Goal: Task Accomplishment & Management: Manage account settings

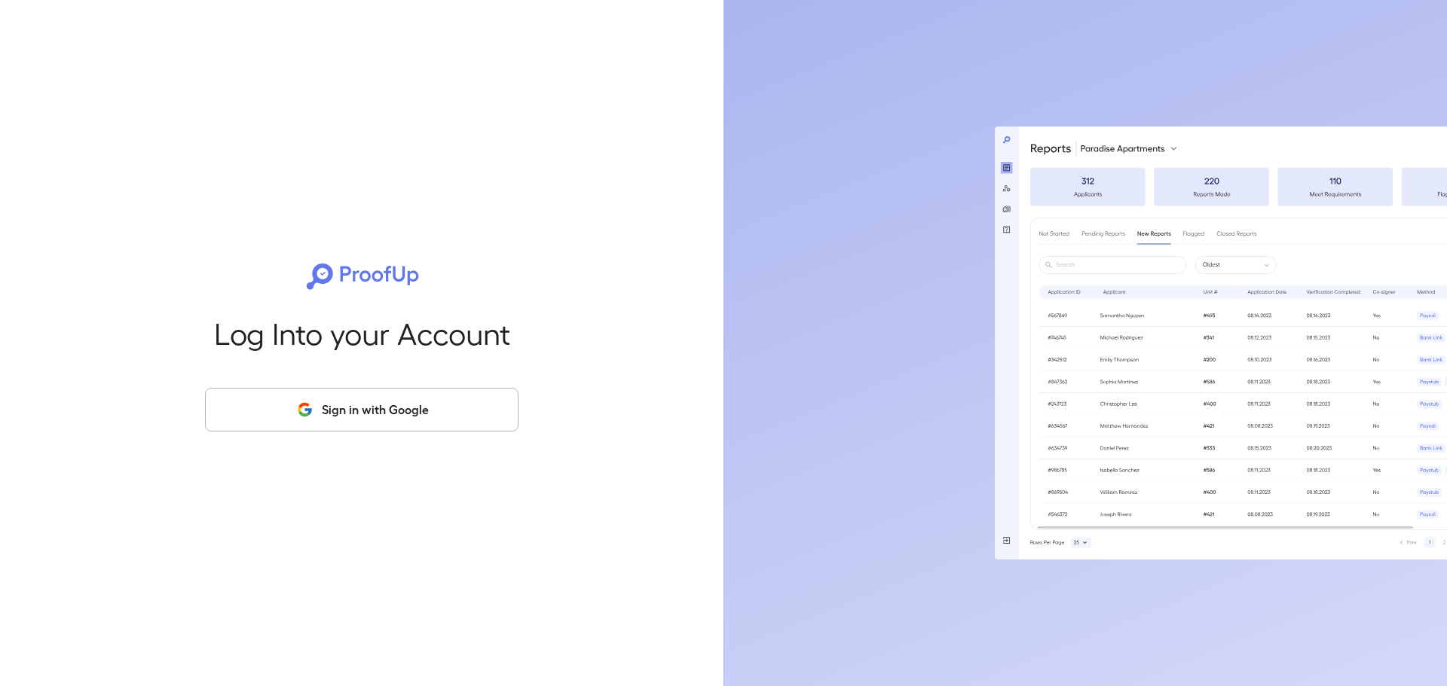
click at [383, 409] on button "Sign in with Google" at bounding box center [361, 410] width 313 height 44
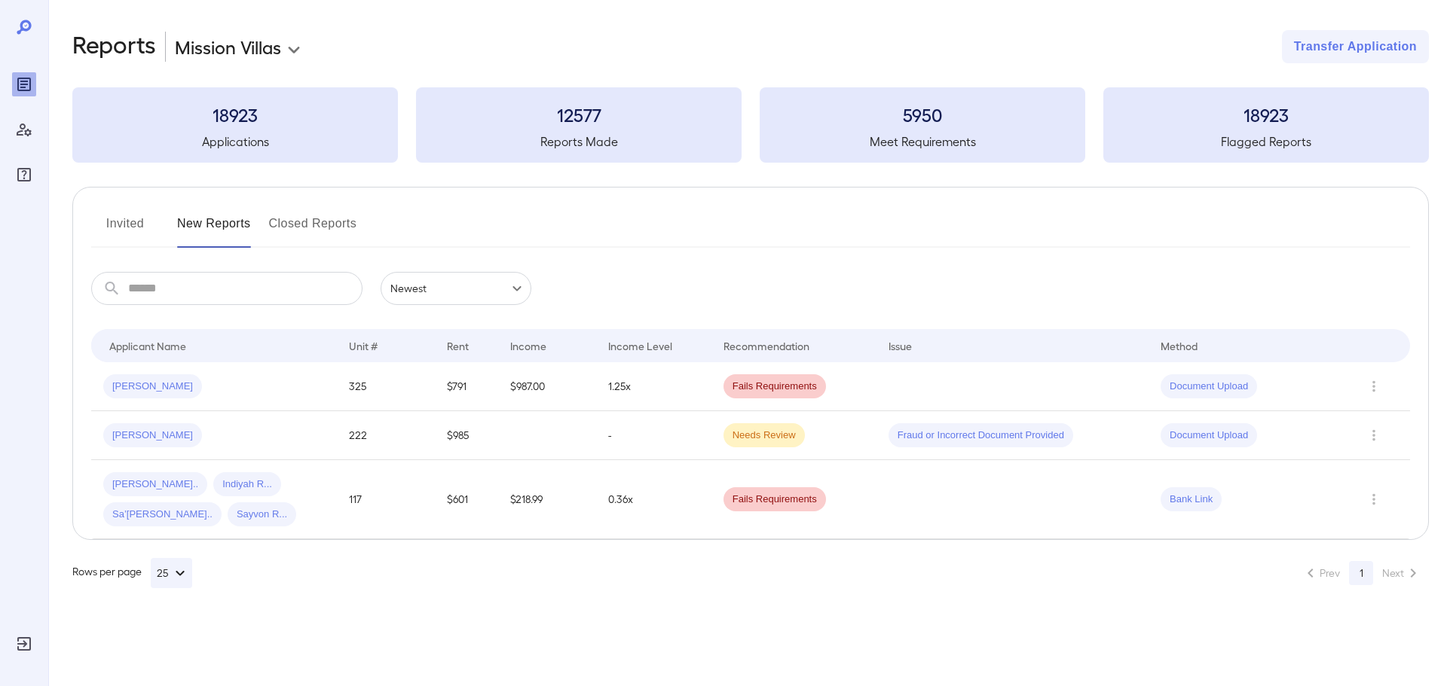
click at [136, 223] on button "Invited" at bounding box center [125, 230] width 68 height 36
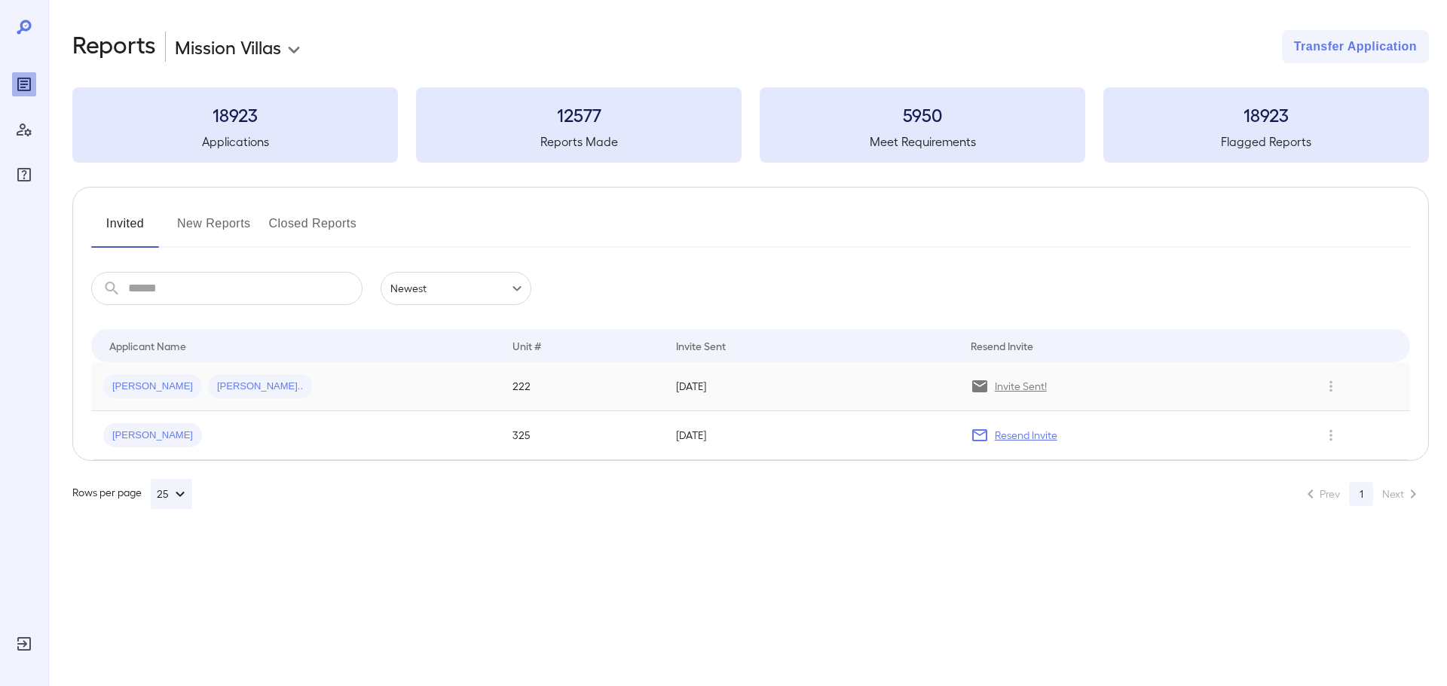
click at [222, 391] on span "[PERSON_NAME].." at bounding box center [260, 387] width 104 height 14
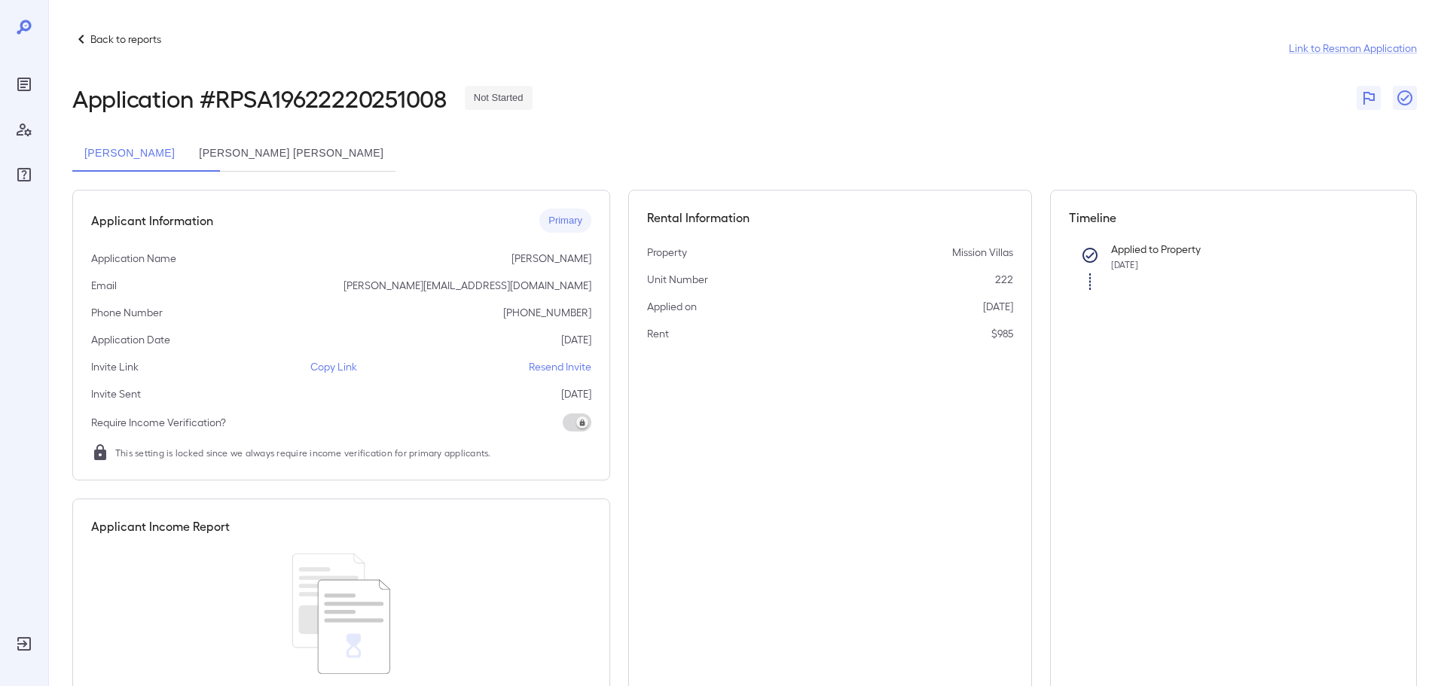
drag, startPoint x: 347, startPoint y: 365, endPoint x: 393, endPoint y: 356, distance: 46.8
click at [348, 365] on p "Copy Link" at bounding box center [333, 366] width 47 height 15
click at [287, 149] on button "[PERSON_NAME] [PERSON_NAME]" at bounding box center [291, 154] width 209 height 36
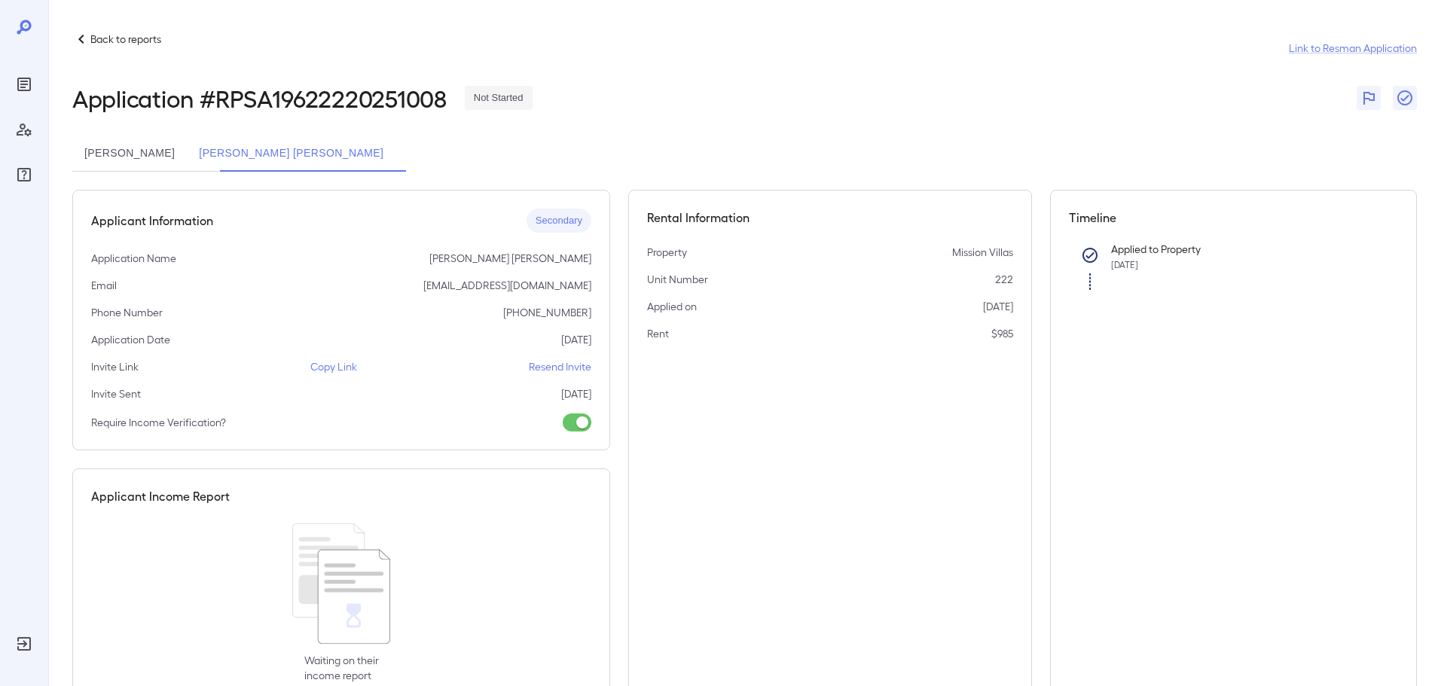
click at [346, 362] on p "Copy Link" at bounding box center [333, 366] width 47 height 15
click at [34, 78] on div "Reports" at bounding box center [24, 84] width 24 height 24
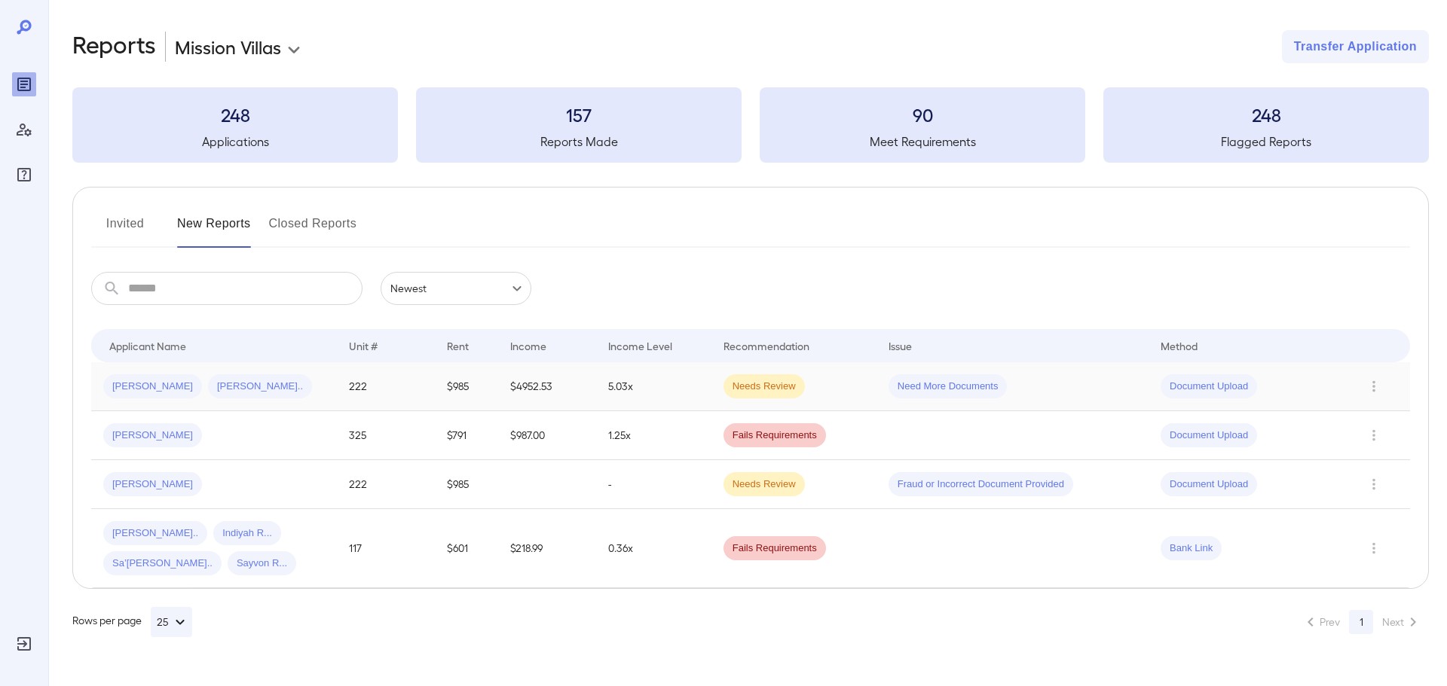
click at [662, 392] on td "5.03x" at bounding box center [653, 386] width 115 height 49
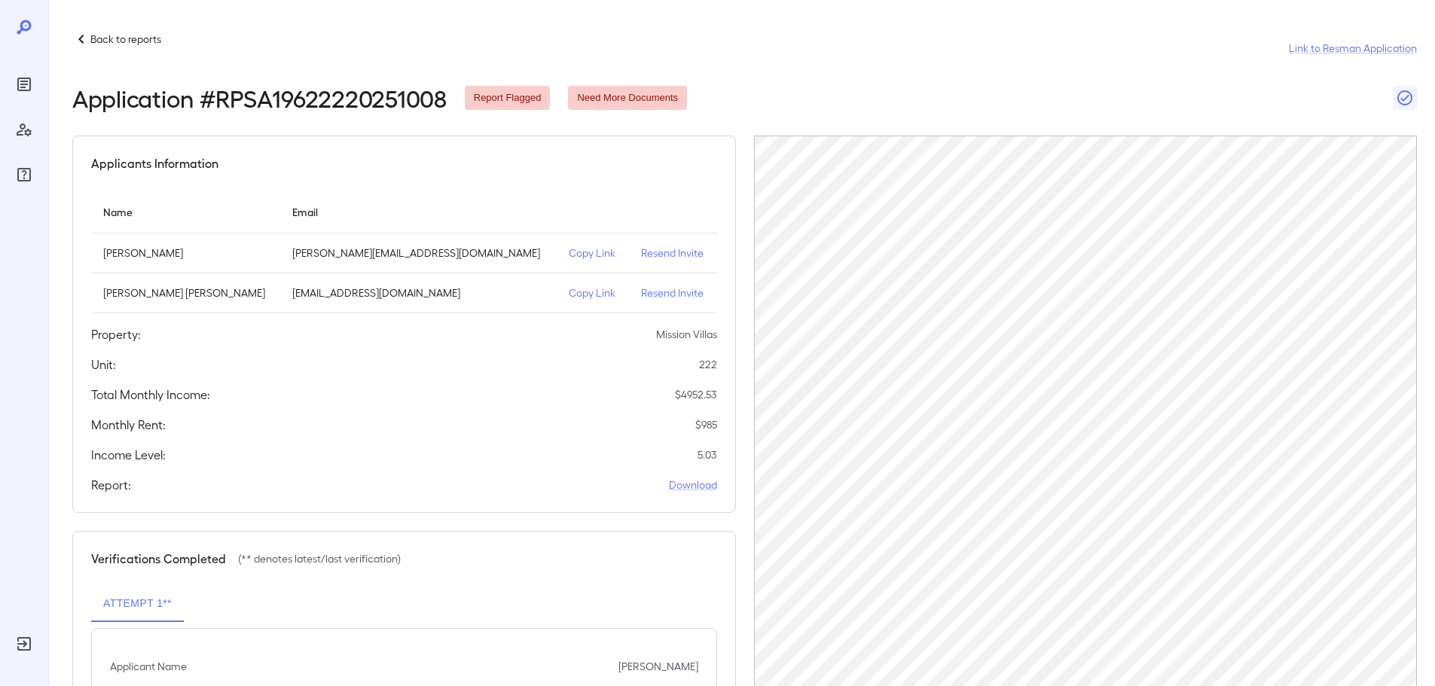
click at [33, 96] on div at bounding box center [24, 129] width 24 height 115
click at [20, 72] on div "Reports" at bounding box center [24, 84] width 24 height 24
